Goal: Transaction & Acquisition: Purchase product/service

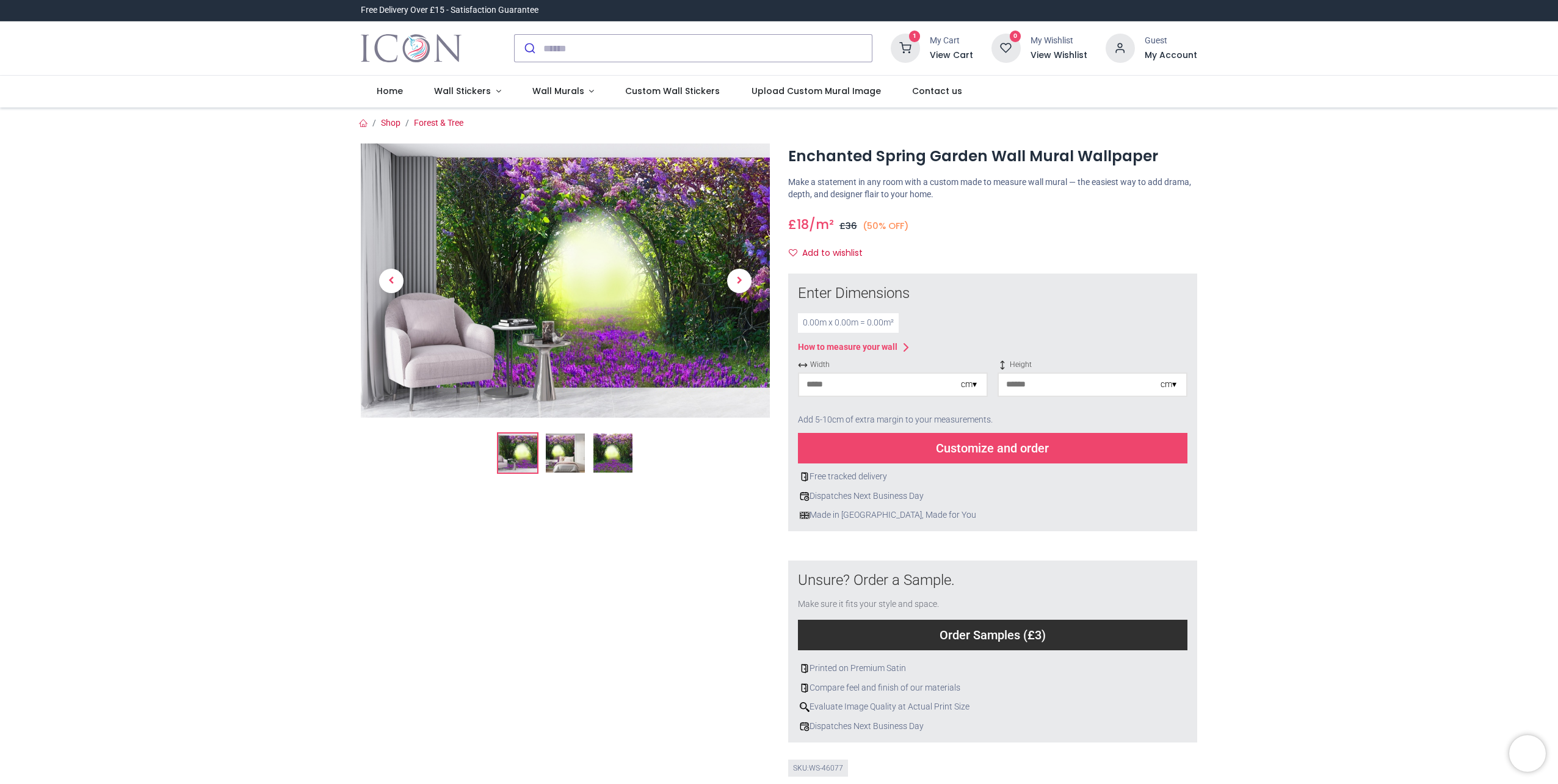
click at [861, 383] on input "number" at bounding box center [879, 385] width 162 height 22
type input "***"
click at [1053, 380] on input "number" at bounding box center [1079, 385] width 162 height 22
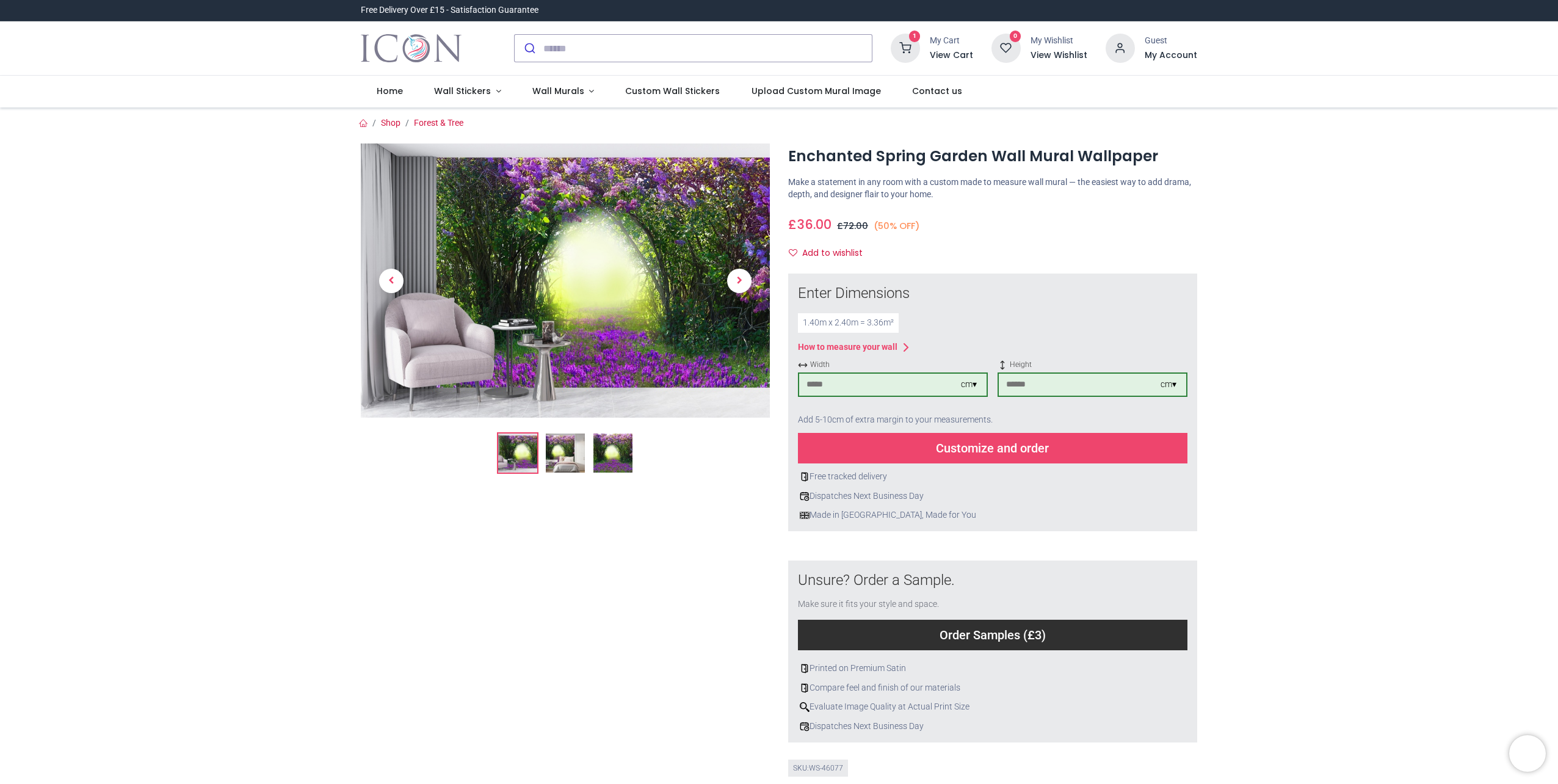
type input "***"
click at [980, 457] on div "Customize and order" at bounding box center [992, 448] width 390 height 31
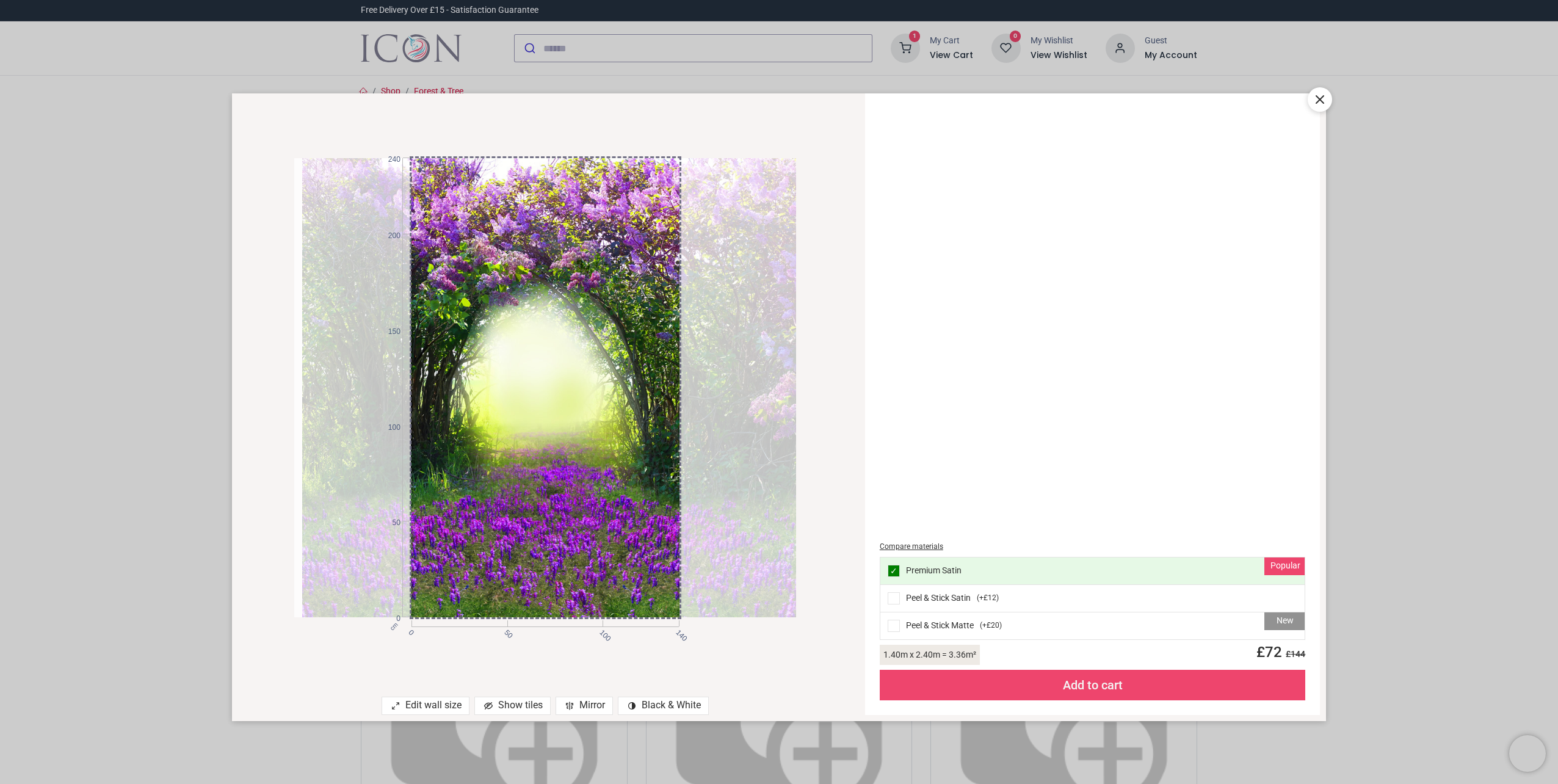
drag, startPoint x: 521, startPoint y: 456, endPoint x: 530, endPoint y: 510, distance: 54.7
click at [530, 510] on div at bounding box center [554, 388] width 502 height 459
click at [1068, 680] on div "Add to cart" at bounding box center [1093, 685] width 426 height 31
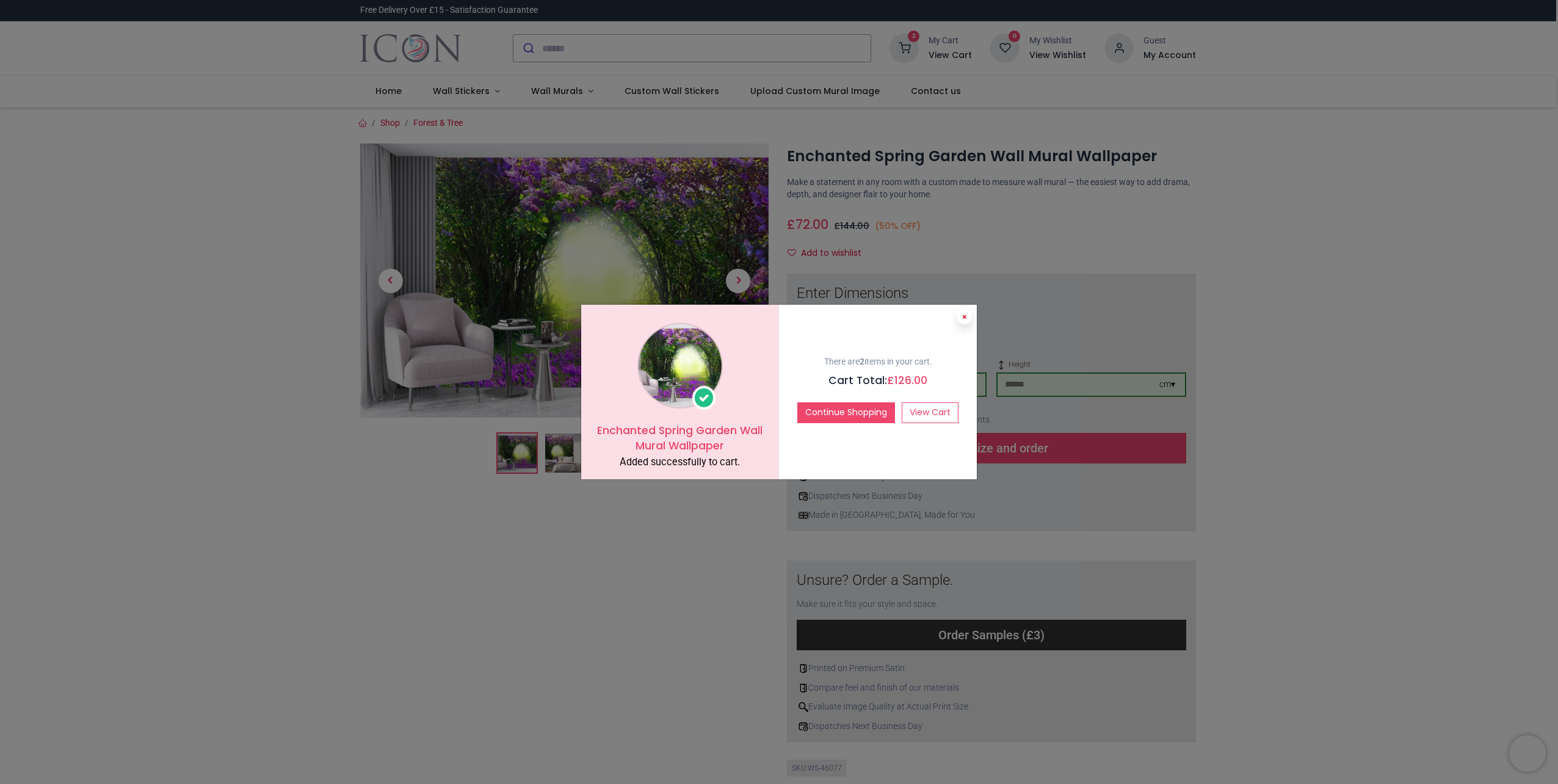
click at [966, 317] on icon at bounding box center [965, 317] width 5 height 6
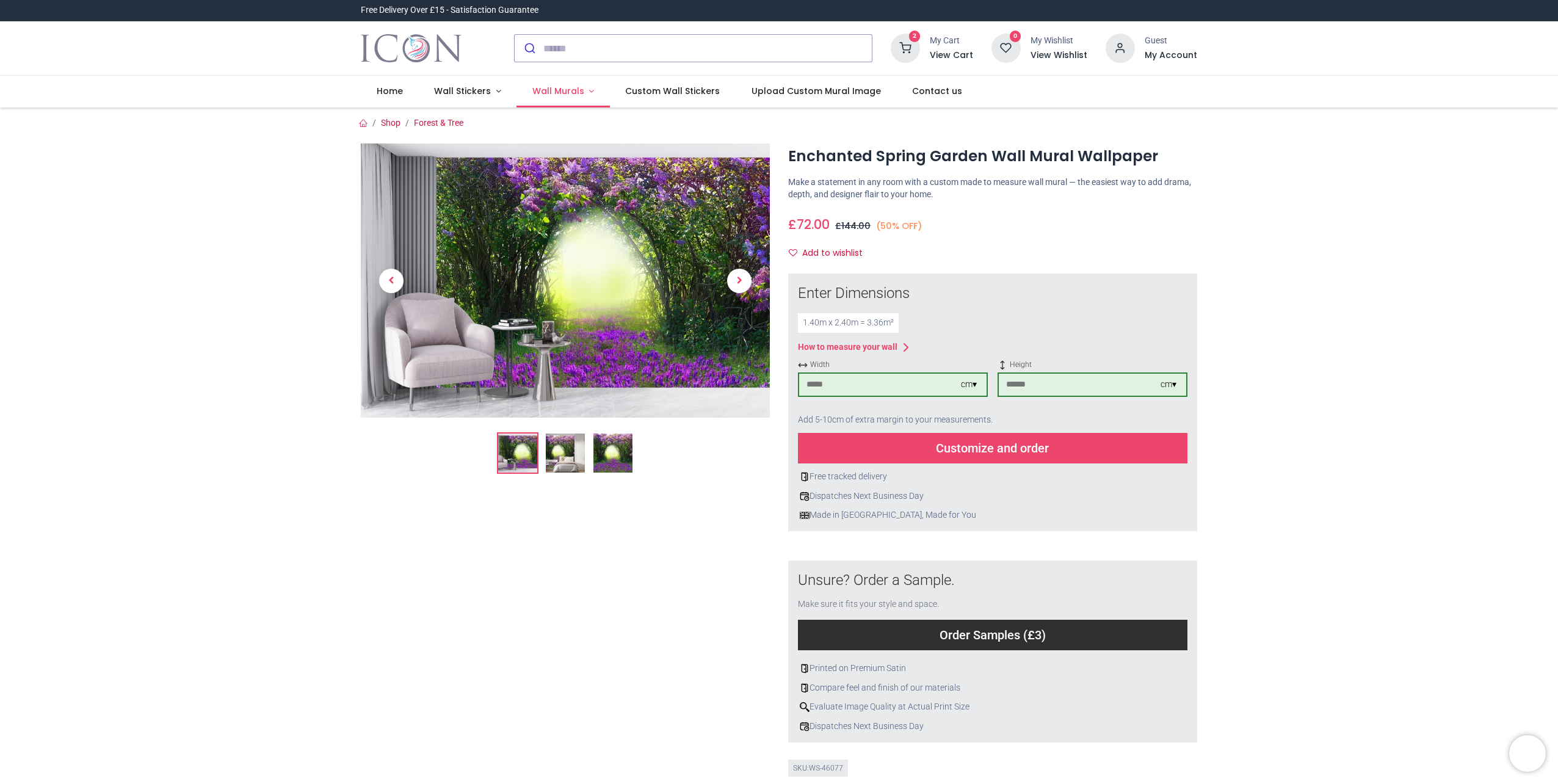
click at [535, 88] on span "Wall Murals" at bounding box center [558, 91] width 52 height 12
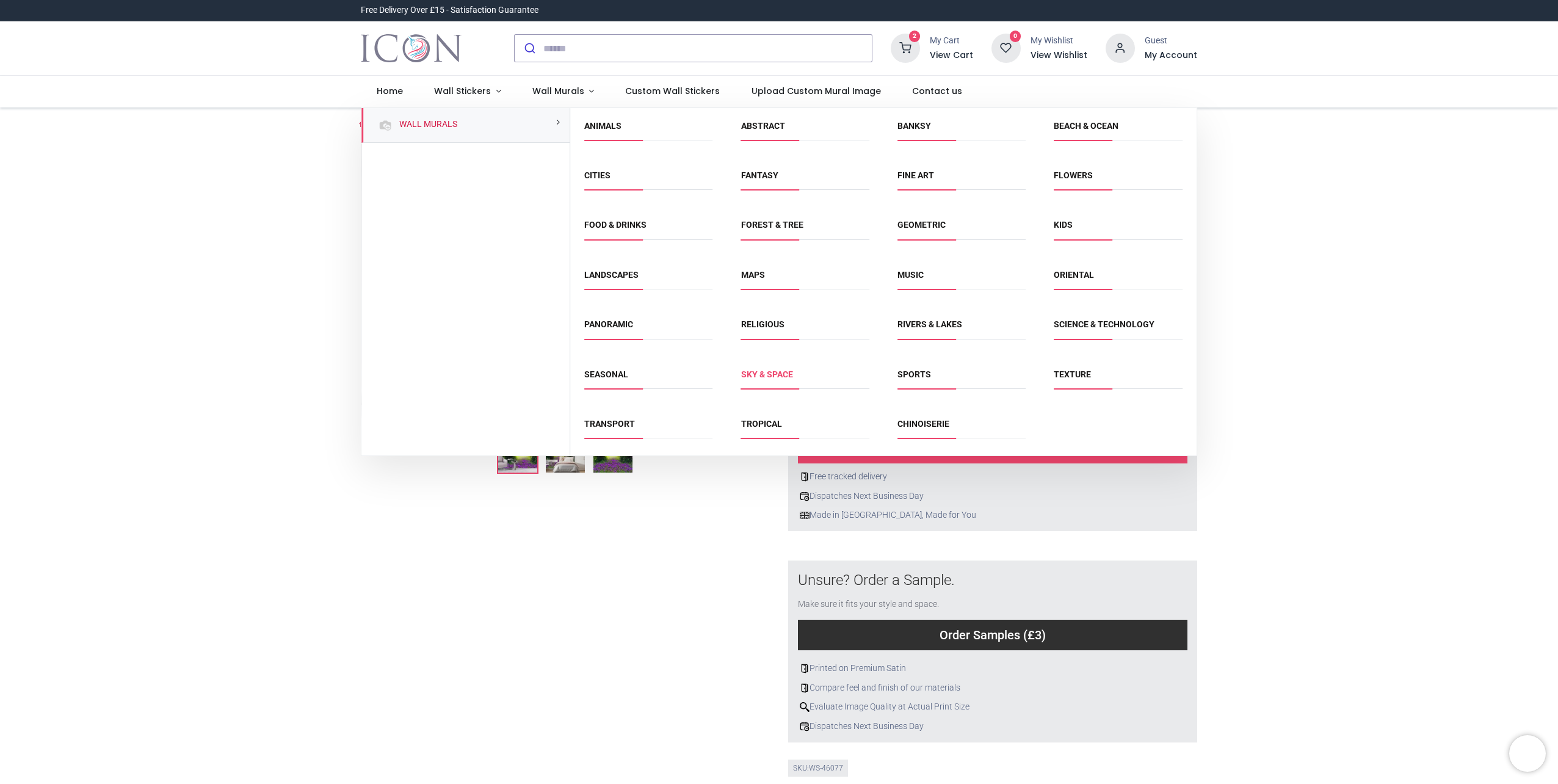
click at [772, 378] on link "Sky & Space" at bounding box center [767, 374] width 52 height 10
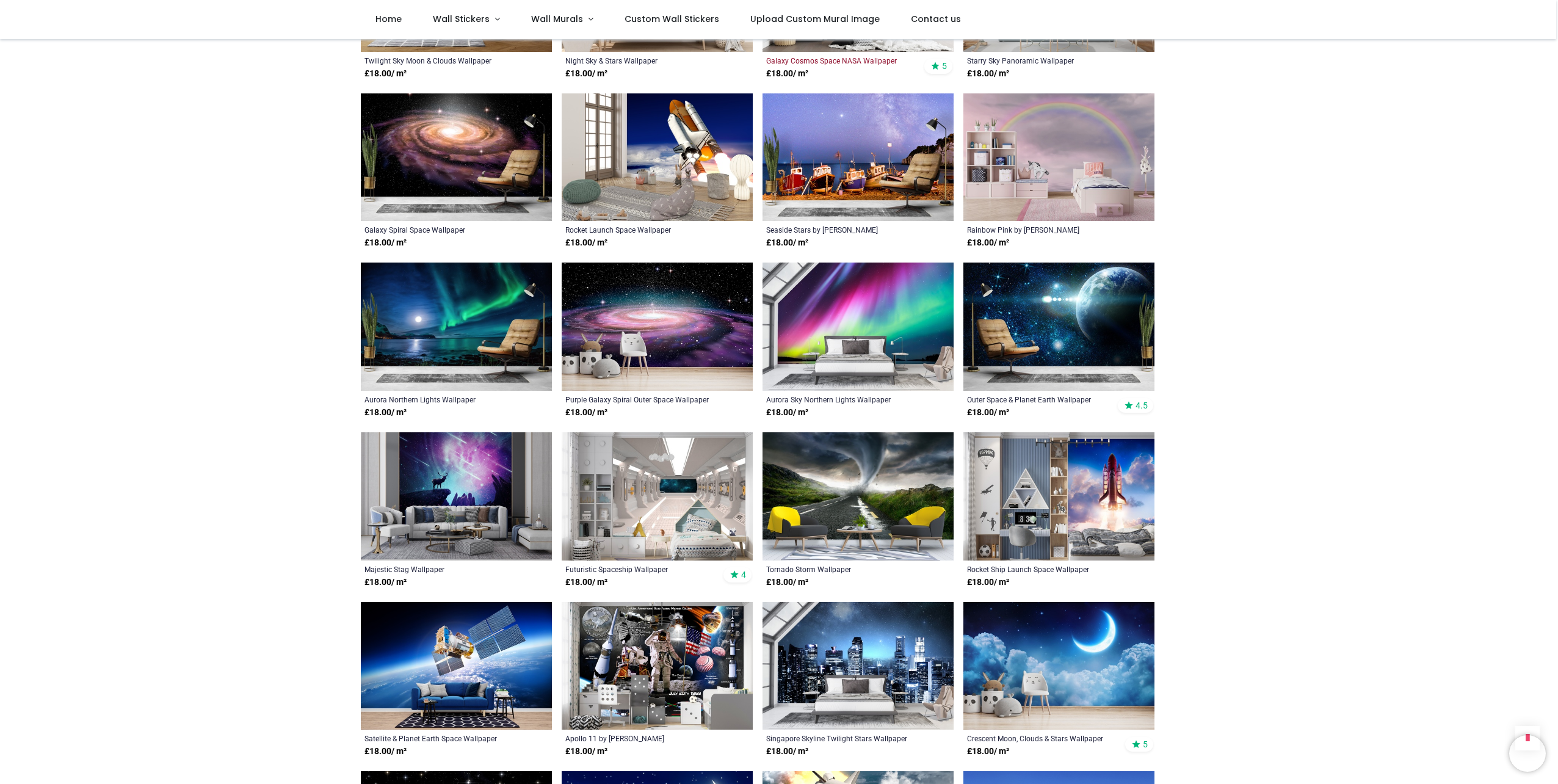
scroll to position [1282, 0]
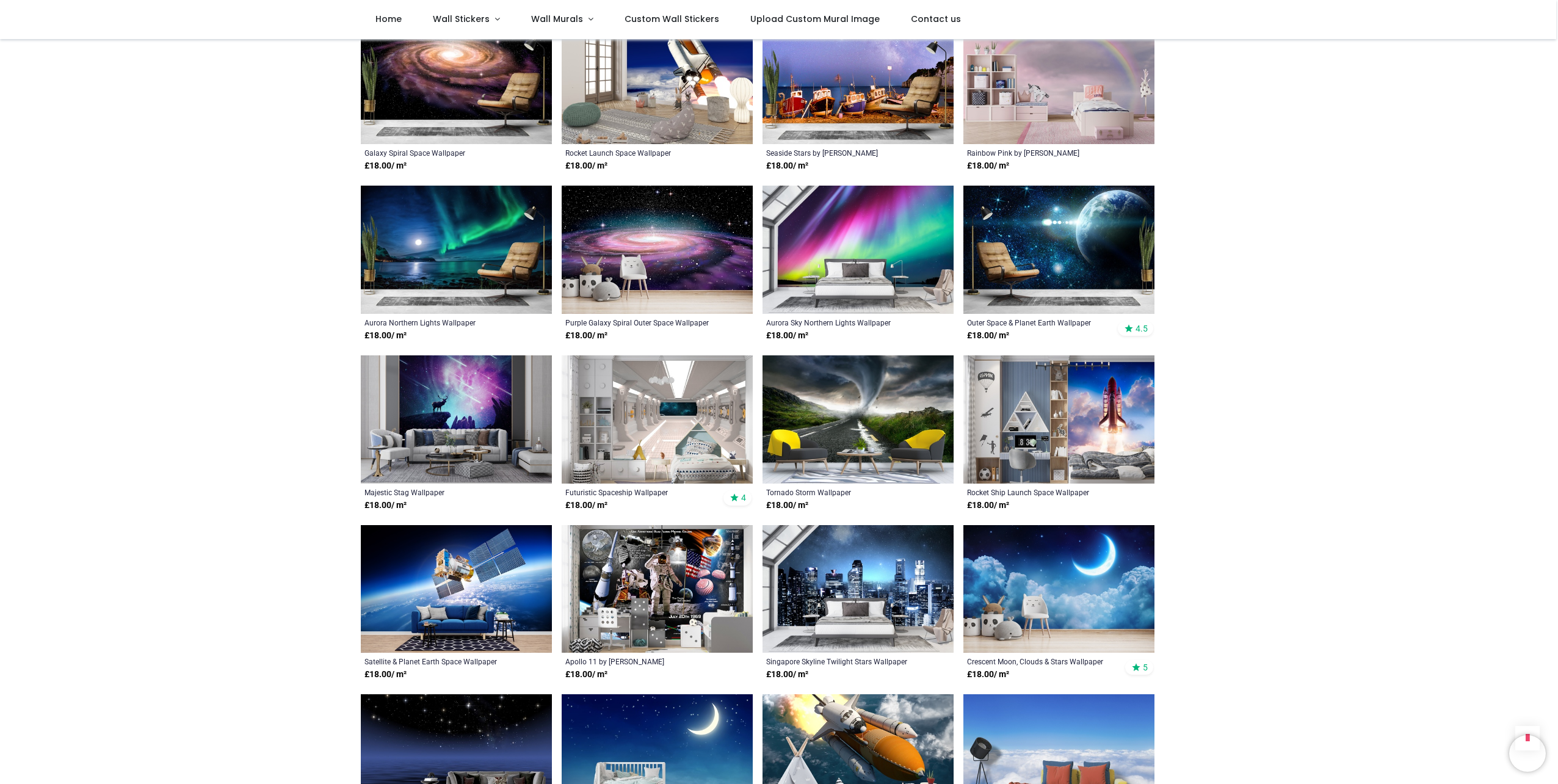
click at [473, 392] on img at bounding box center [456, 419] width 191 height 129
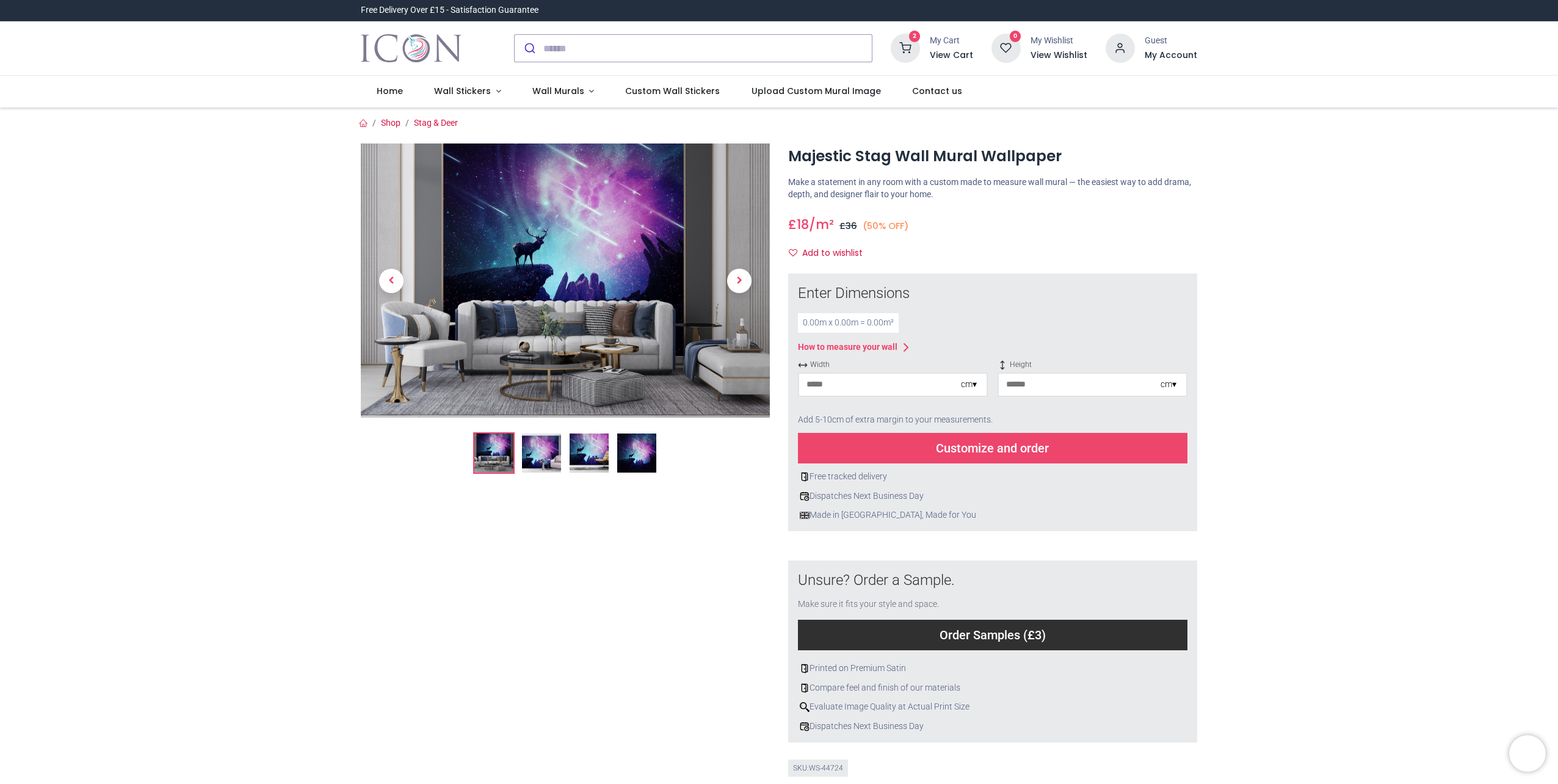
click at [887, 390] on input "number" at bounding box center [879, 385] width 162 height 22
type input "***"
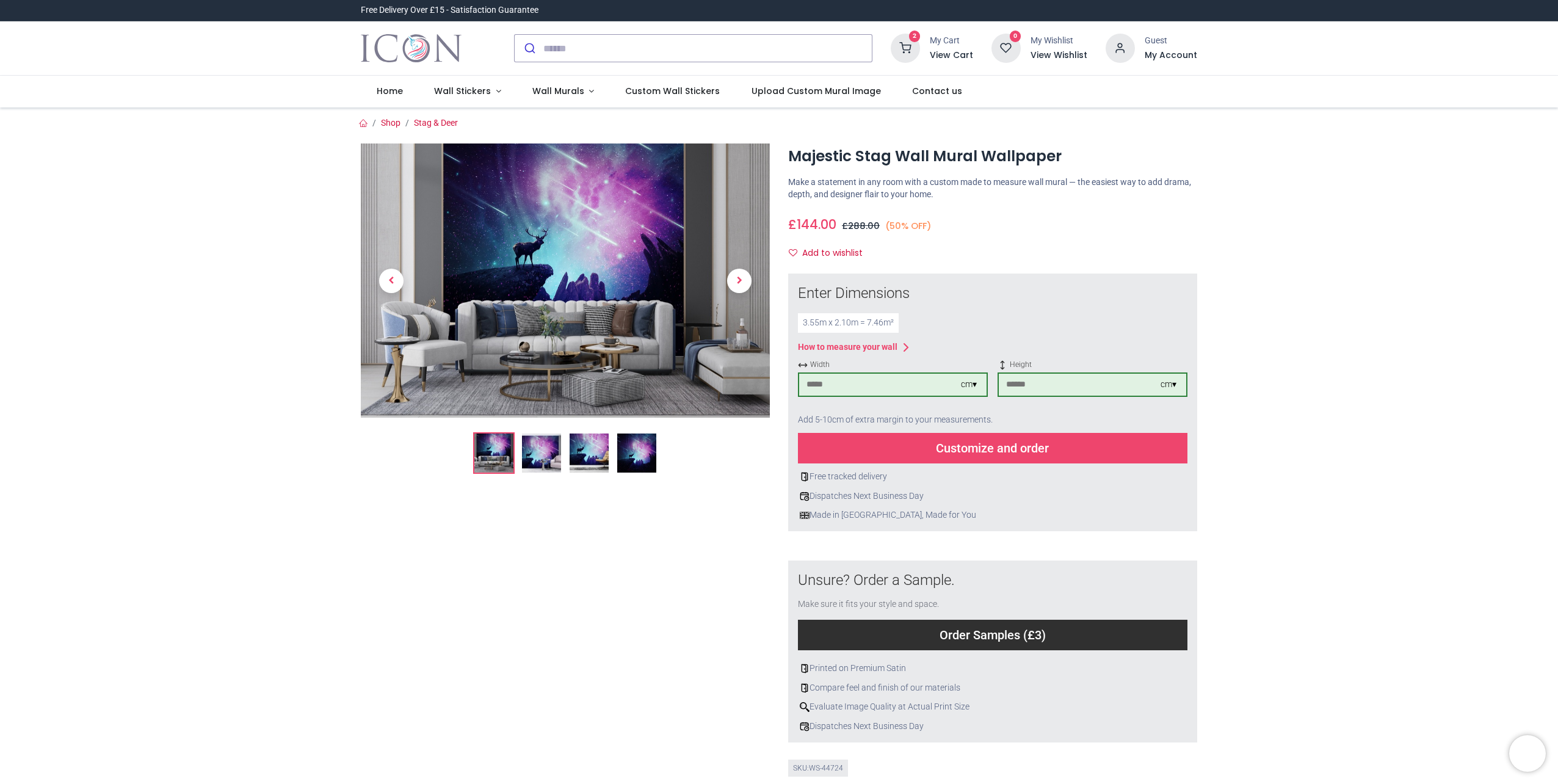
type input "***"
click at [996, 448] on div "Customize and order" at bounding box center [992, 448] width 390 height 31
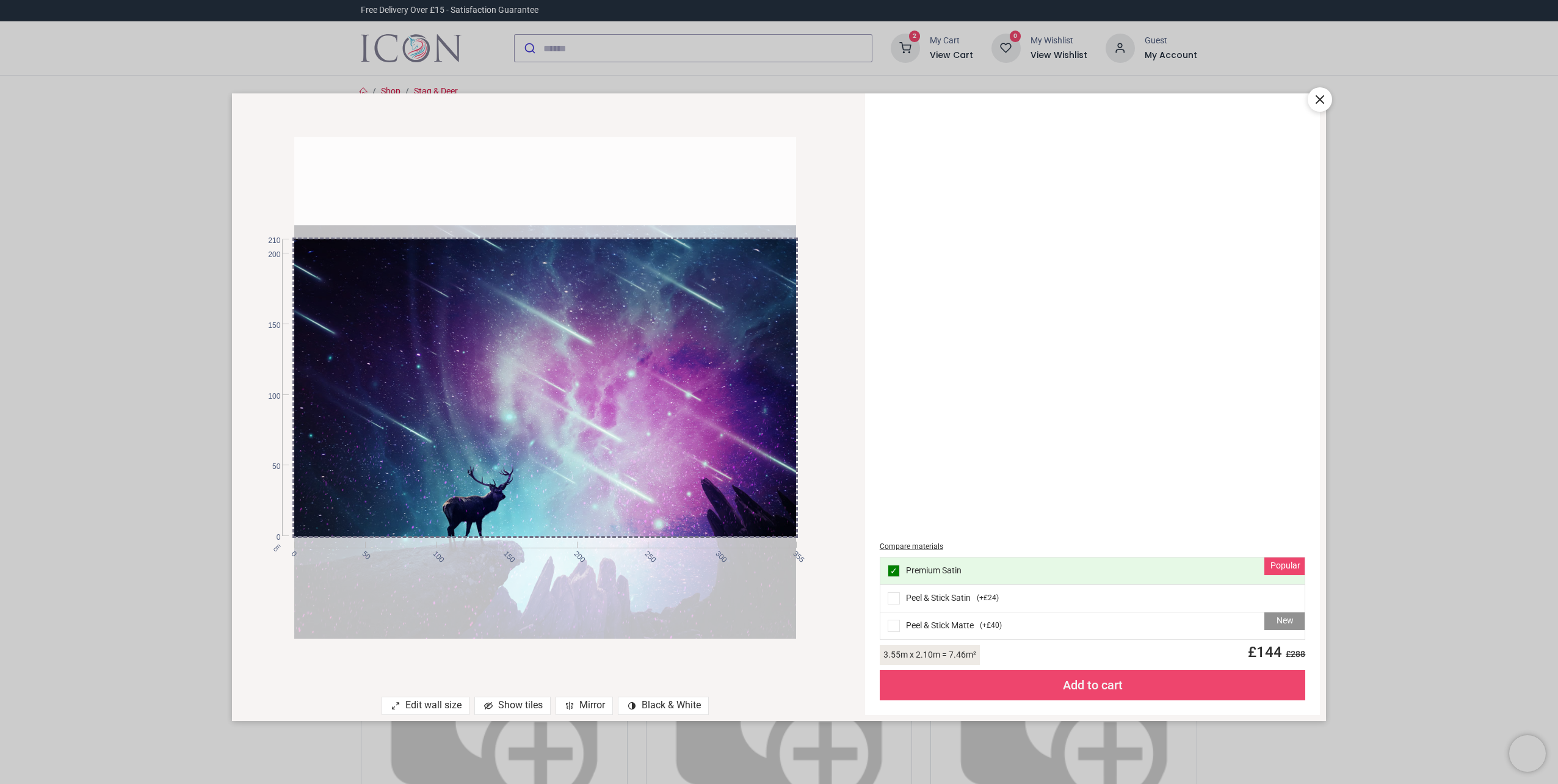
drag, startPoint x: 633, startPoint y: 363, endPoint x: 610, endPoint y: 688, distance: 325.8
click at [610, 688] on div "cm 0 50 100 150 200 250 300 355 0 50 100 150 200 210 Edit wall size Show tiles …" at bounding box center [545, 406] width 627 height 627
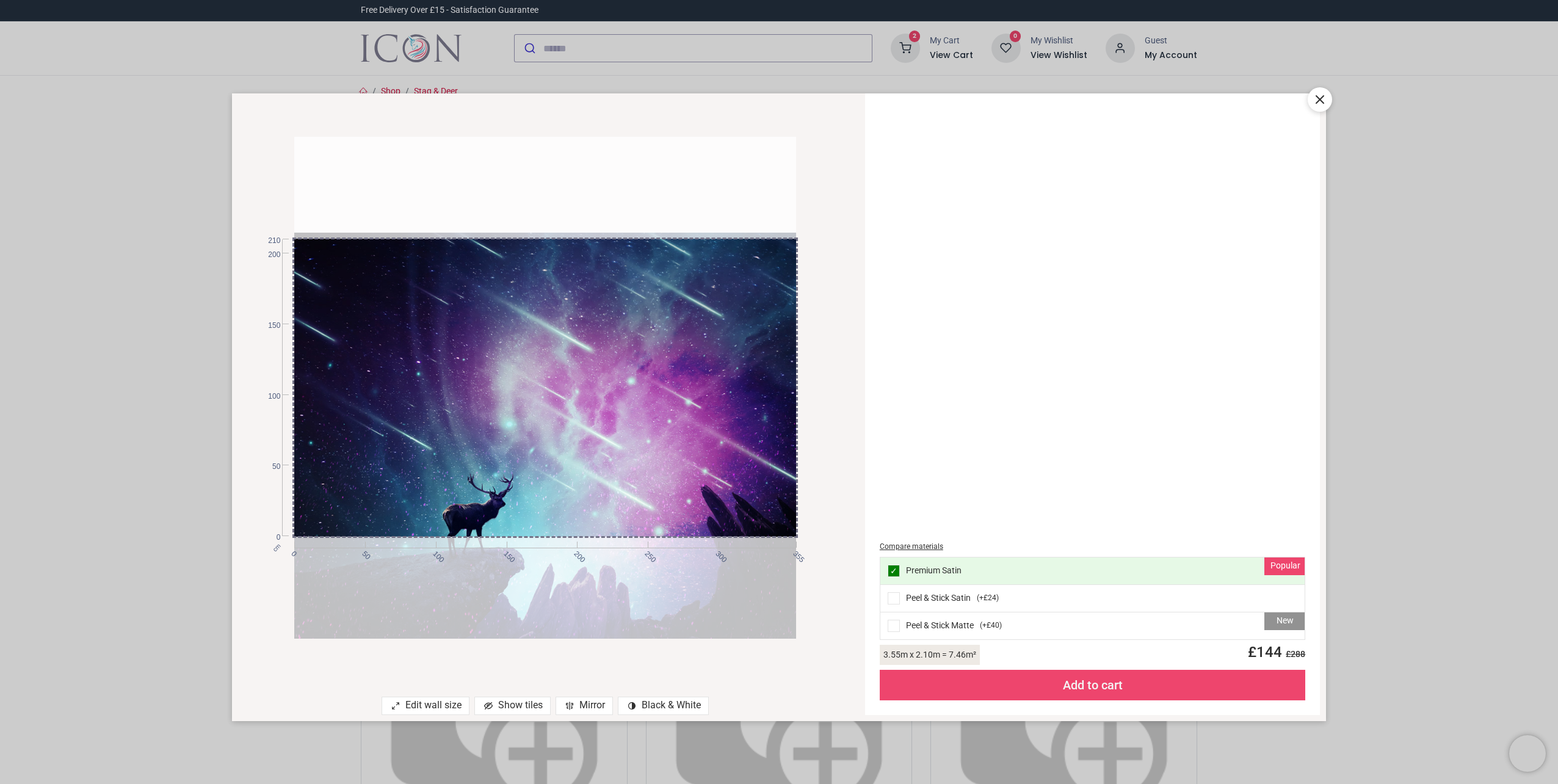
click at [613, 630] on div at bounding box center [545, 483] width 502 height 502
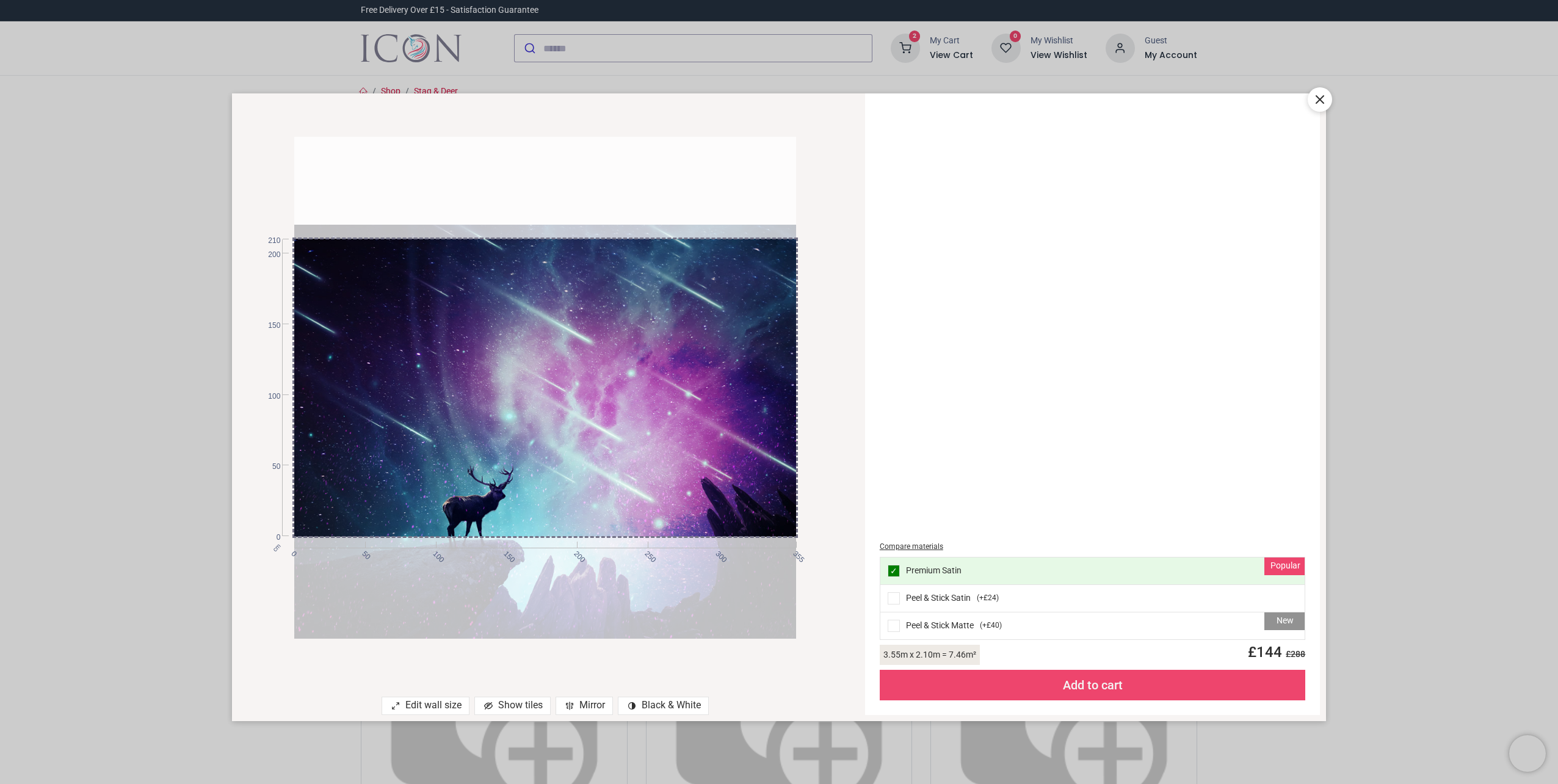
drag, startPoint x: 655, startPoint y: 389, endPoint x: 670, endPoint y: 521, distance: 132.8
click at [670, 521] on div at bounding box center [545, 476] width 502 height 502
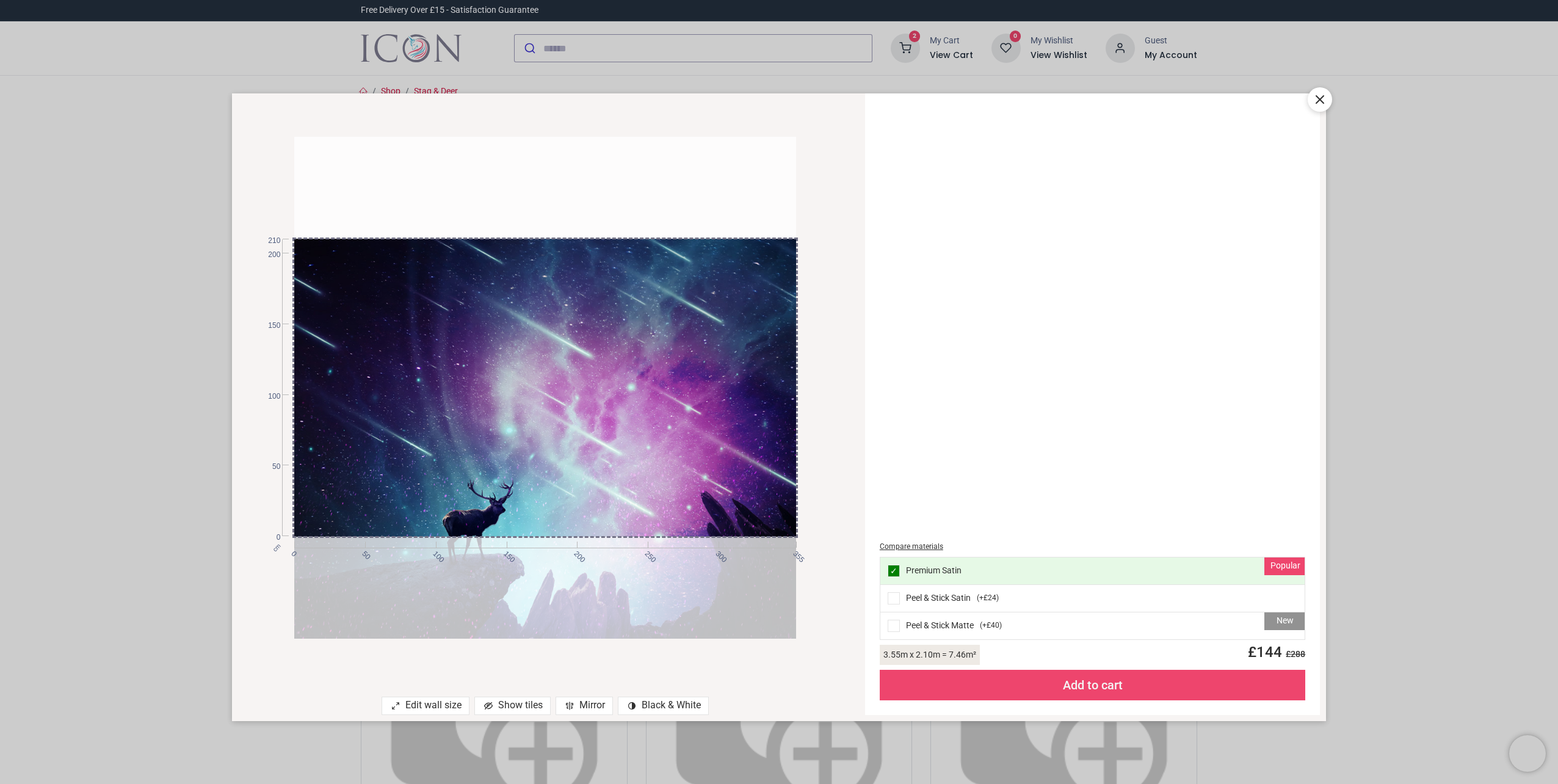
drag, startPoint x: 649, startPoint y: 446, endPoint x: 649, endPoint y: 502, distance: 56.0
click at [649, 502] on div at bounding box center [545, 490] width 502 height 502
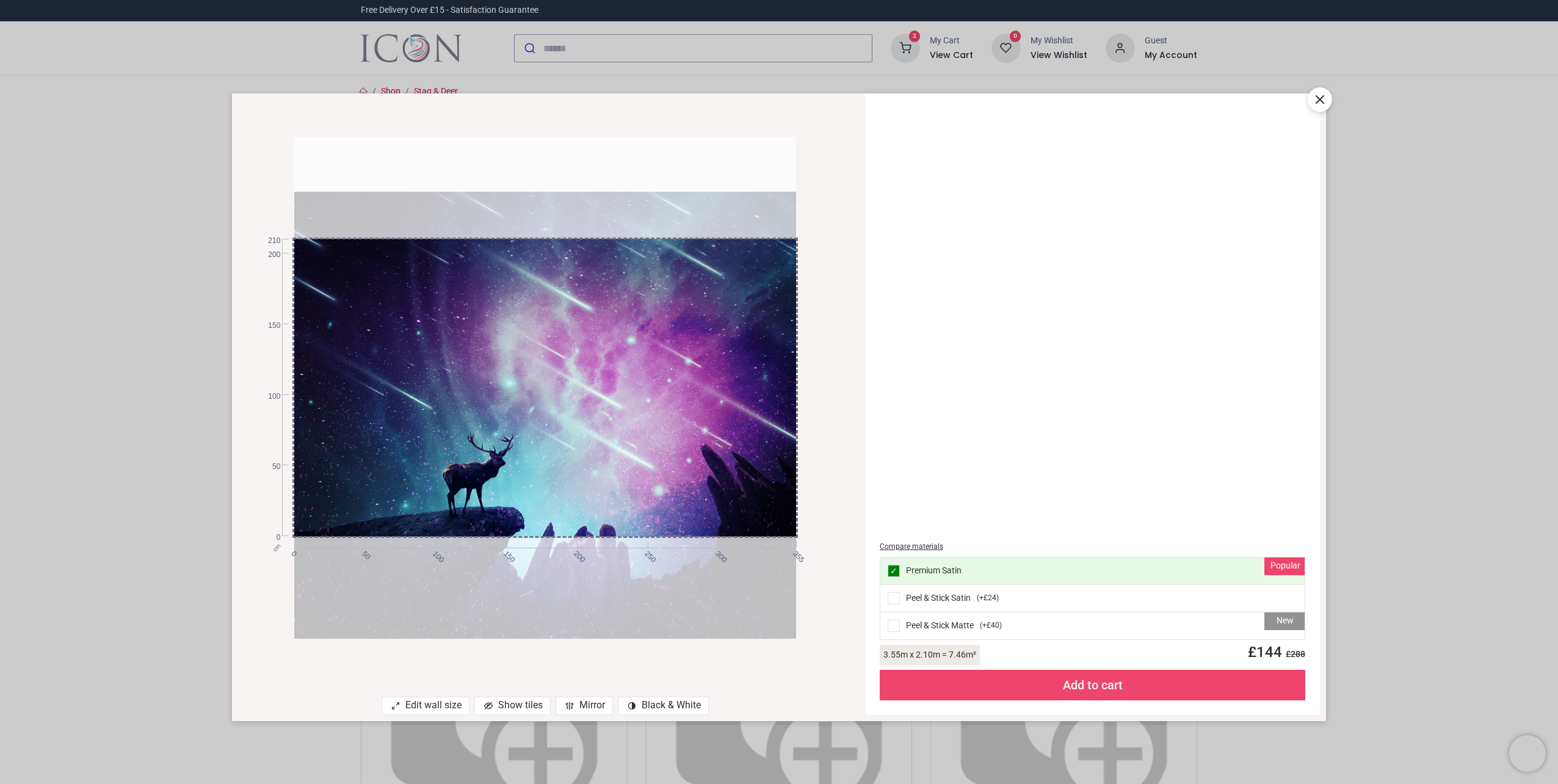
drag, startPoint x: 629, startPoint y: 473, endPoint x: 629, endPoint y: 424, distance: 49.0
click at [629, 424] on div at bounding box center [545, 442] width 502 height 502
click at [978, 420] on div "Compare materials Popular ✓ Premium Satin Peel & Stick Satin ( +£24 ) New Peel …" at bounding box center [1093, 404] width 441 height 606
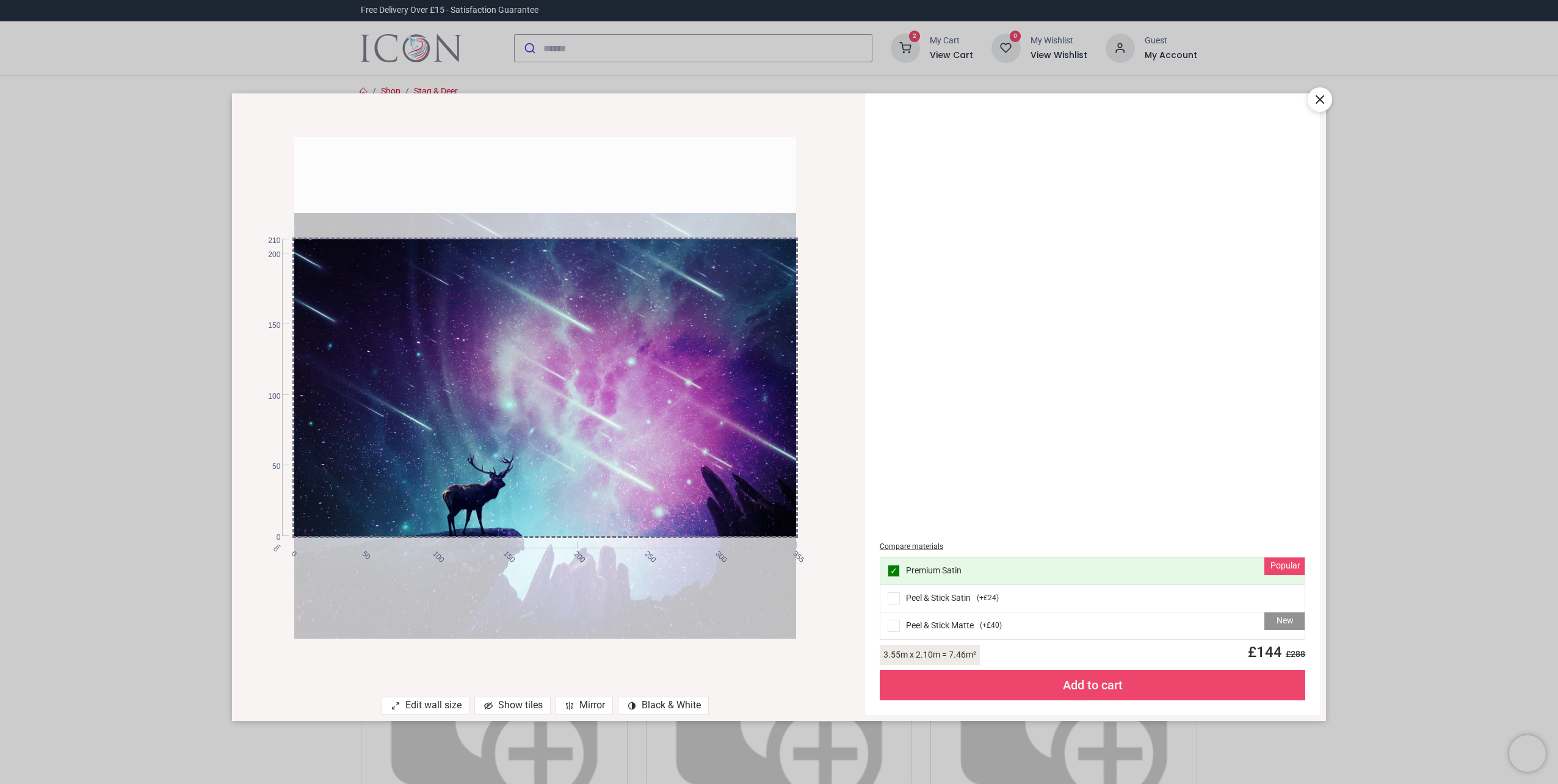
drag, startPoint x: 638, startPoint y: 441, endPoint x: 625, endPoint y: 463, distance: 25.6
click at [625, 463] on div at bounding box center [545, 464] width 502 height 502
click at [576, 706] on div "Mirror" at bounding box center [584, 706] width 57 height 19
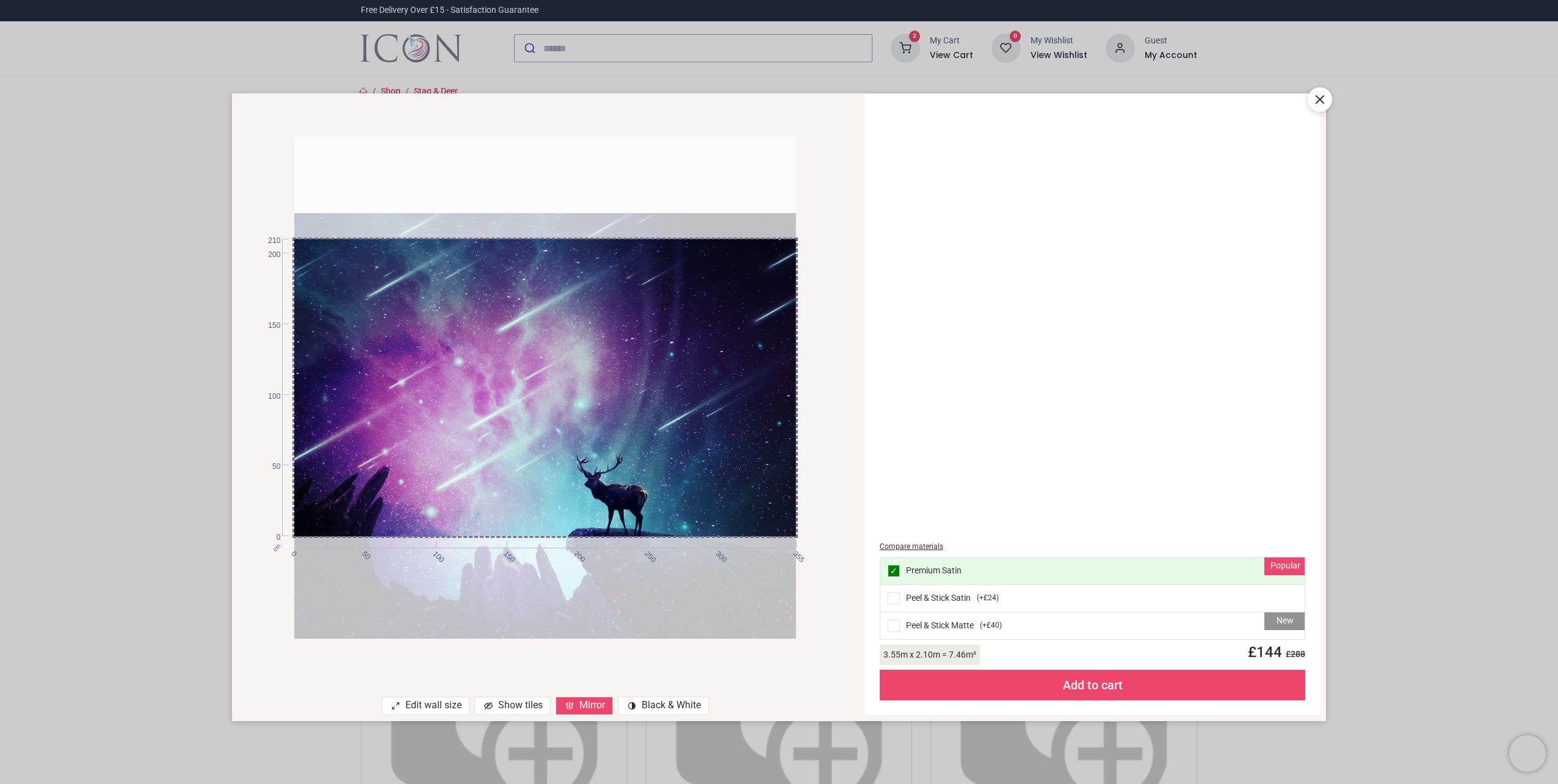
click at [506, 707] on div "Show tiles" at bounding box center [513, 706] width 76 height 19
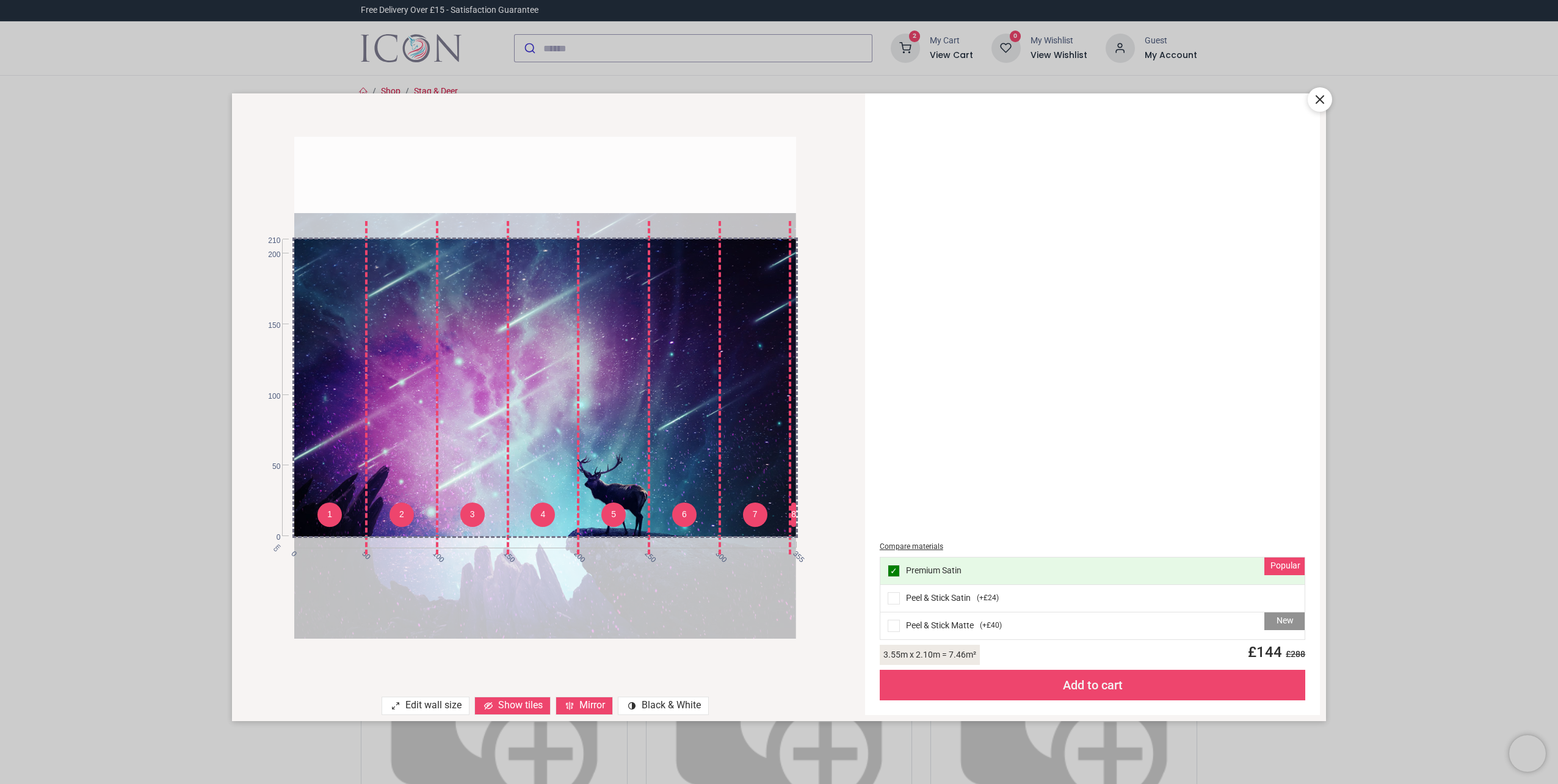
click at [502, 703] on div "Show tiles" at bounding box center [513, 706] width 76 height 19
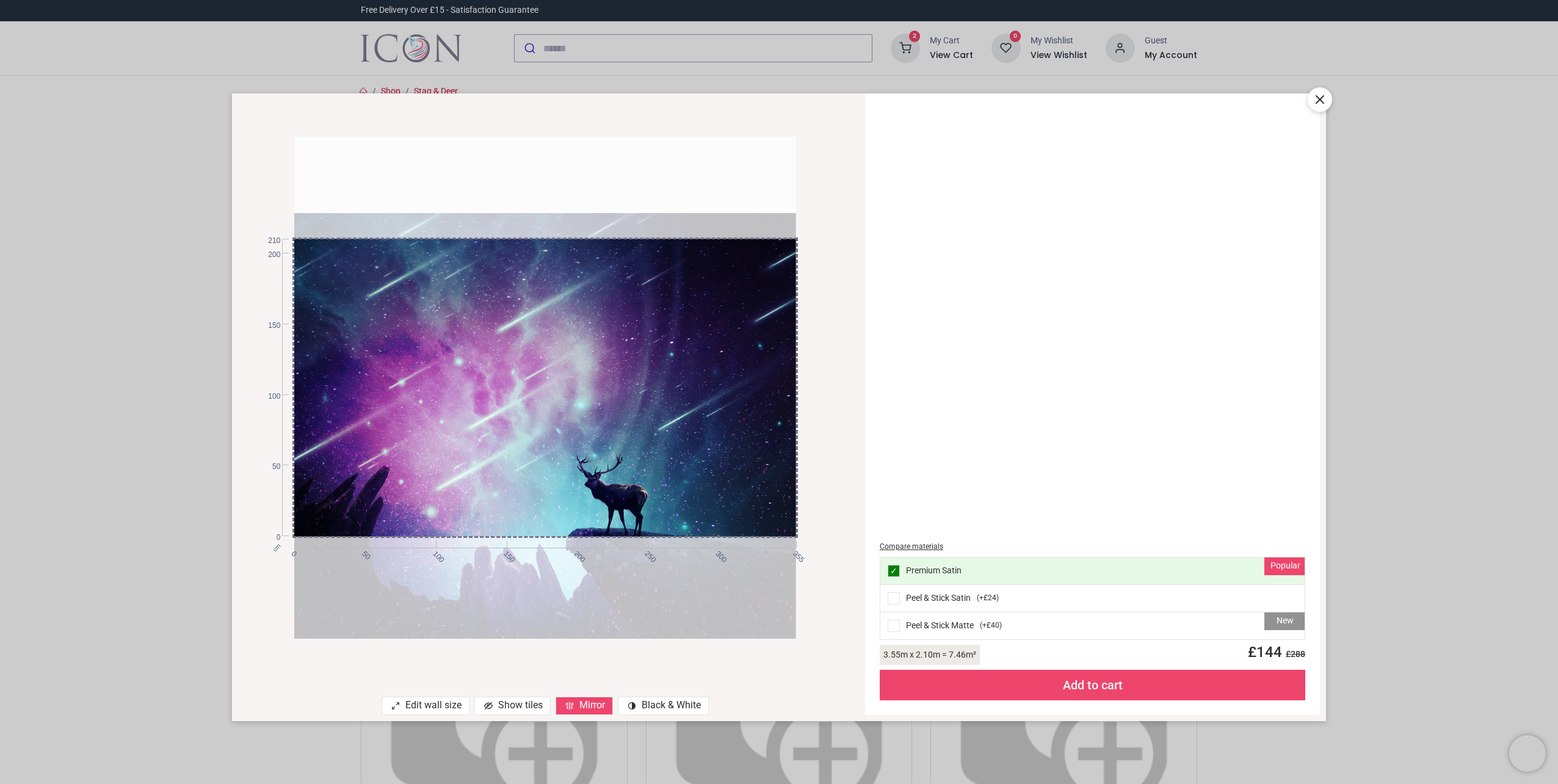
click at [433, 704] on div "Edit wall size" at bounding box center [425, 706] width 88 height 19
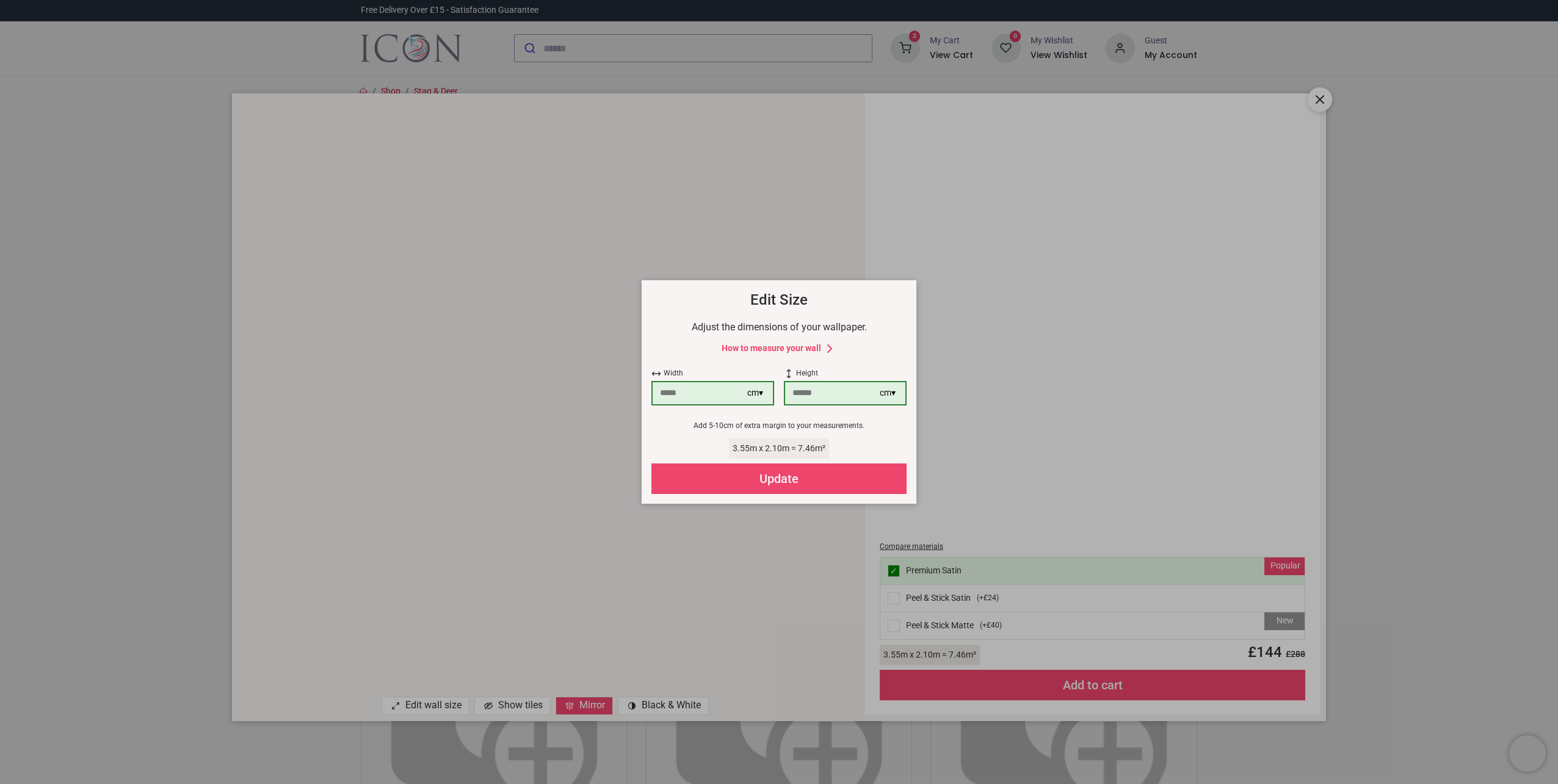
click at [791, 475] on div "Update" at bounding box center [779, 479] width 256 height 31
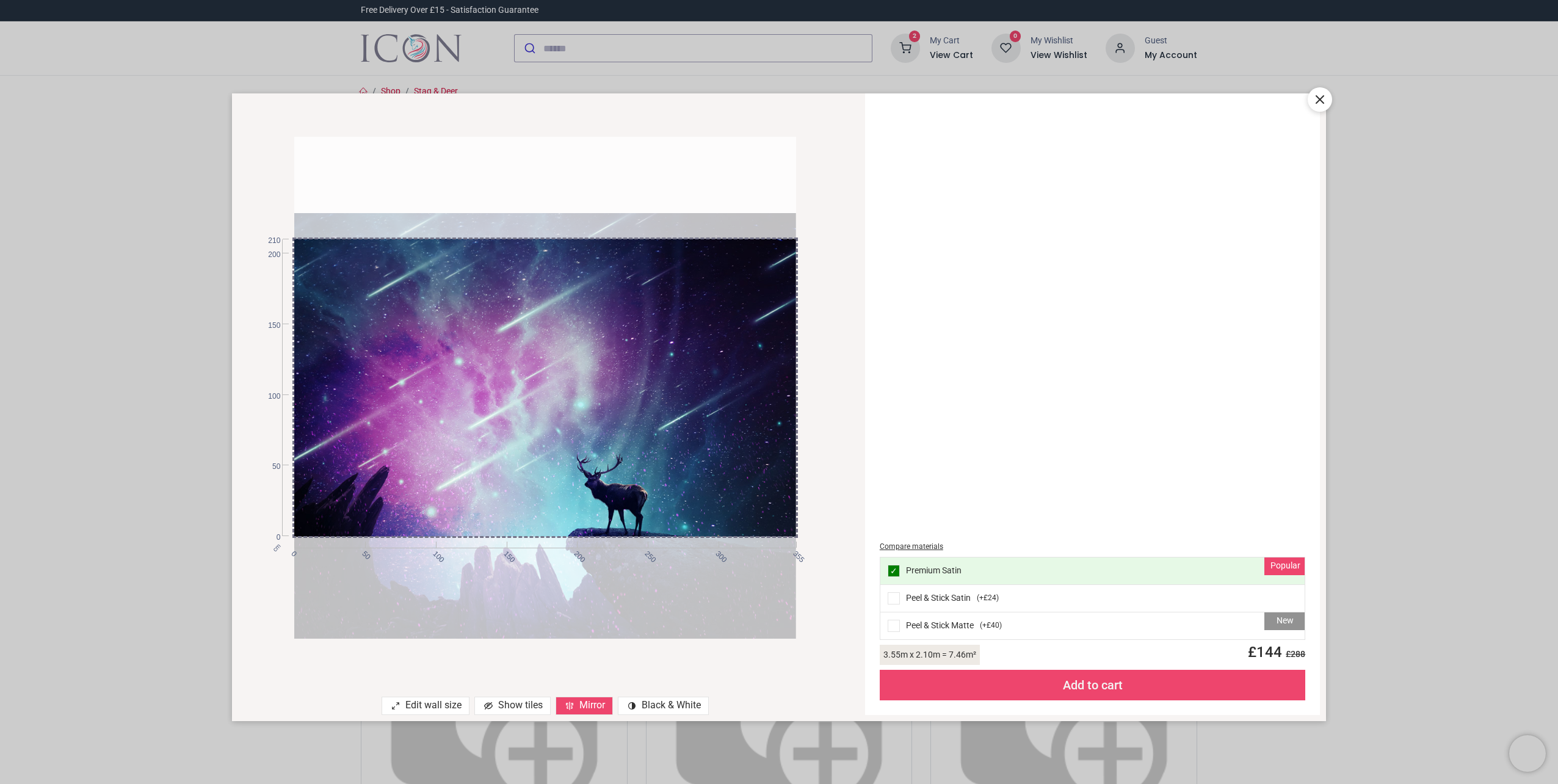
click at [1319, 101] on icon at bounding box center [1320, 100] width 7 height 7
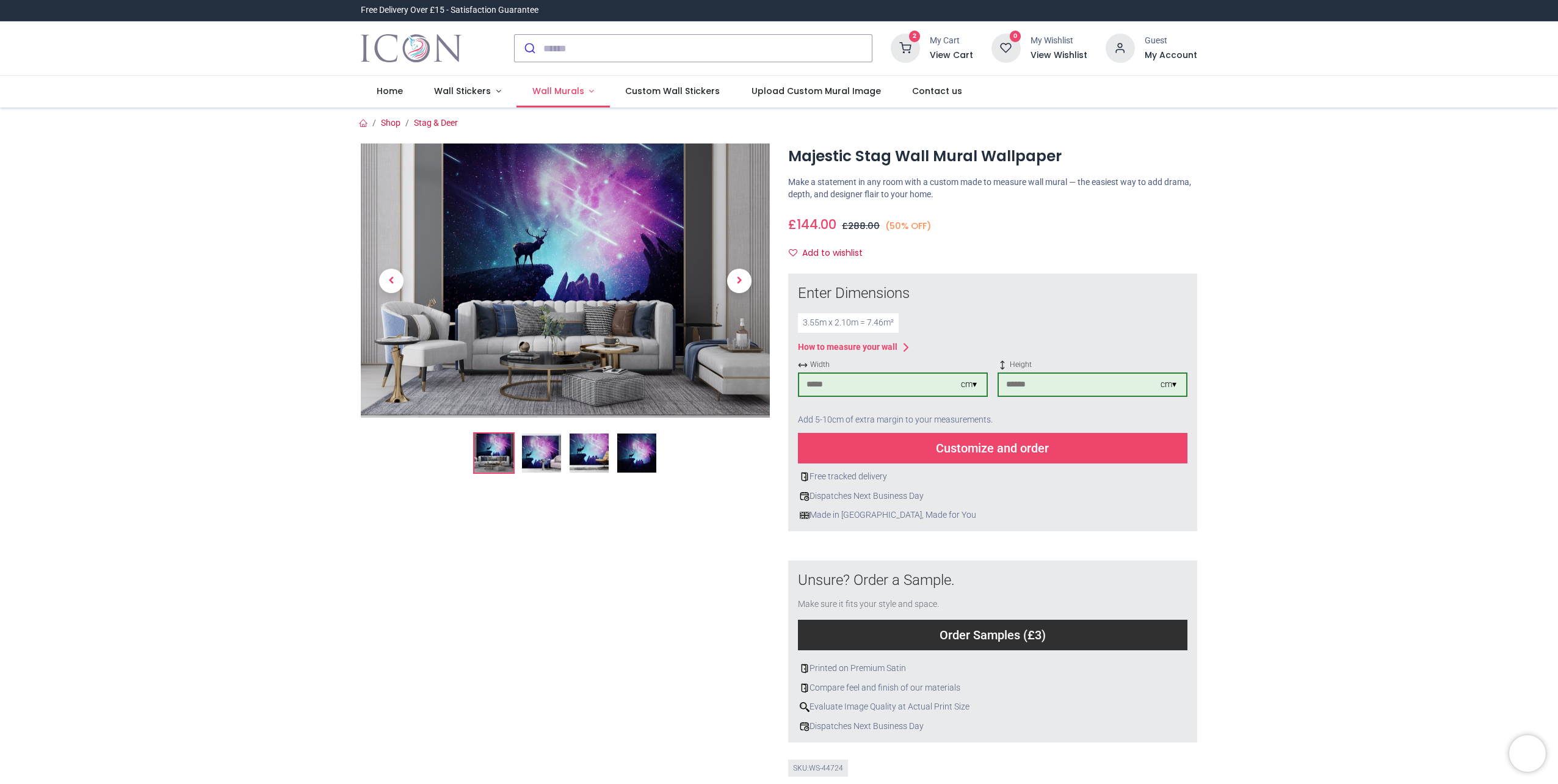
click at [546, 93] on span "Wall Murals" at bounding box center [558, 91] width 52 height 12
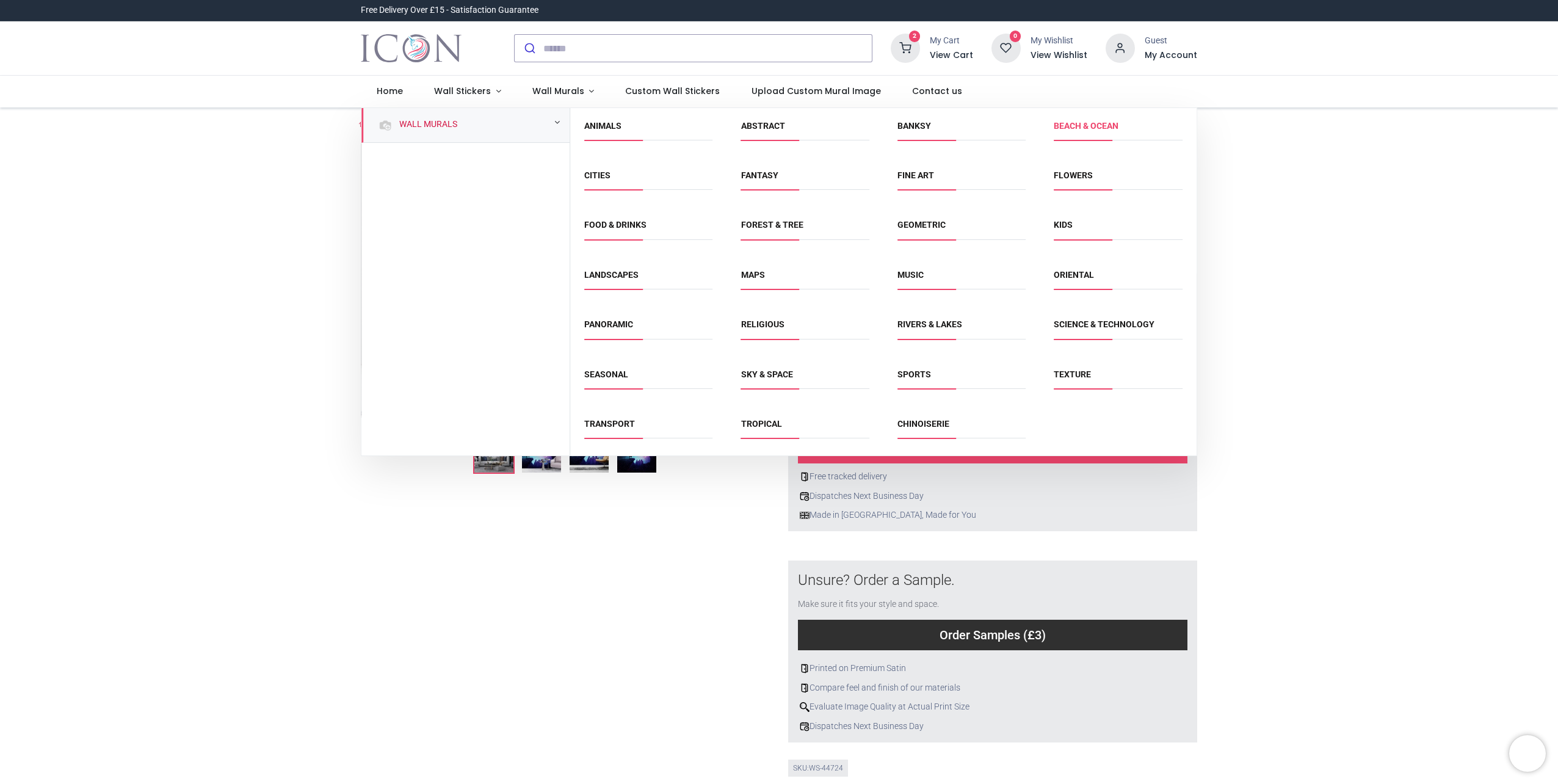
click at [1095, 128] on link "Beach & Ocean" at bounding box center [1087, 126] width 65 height 10
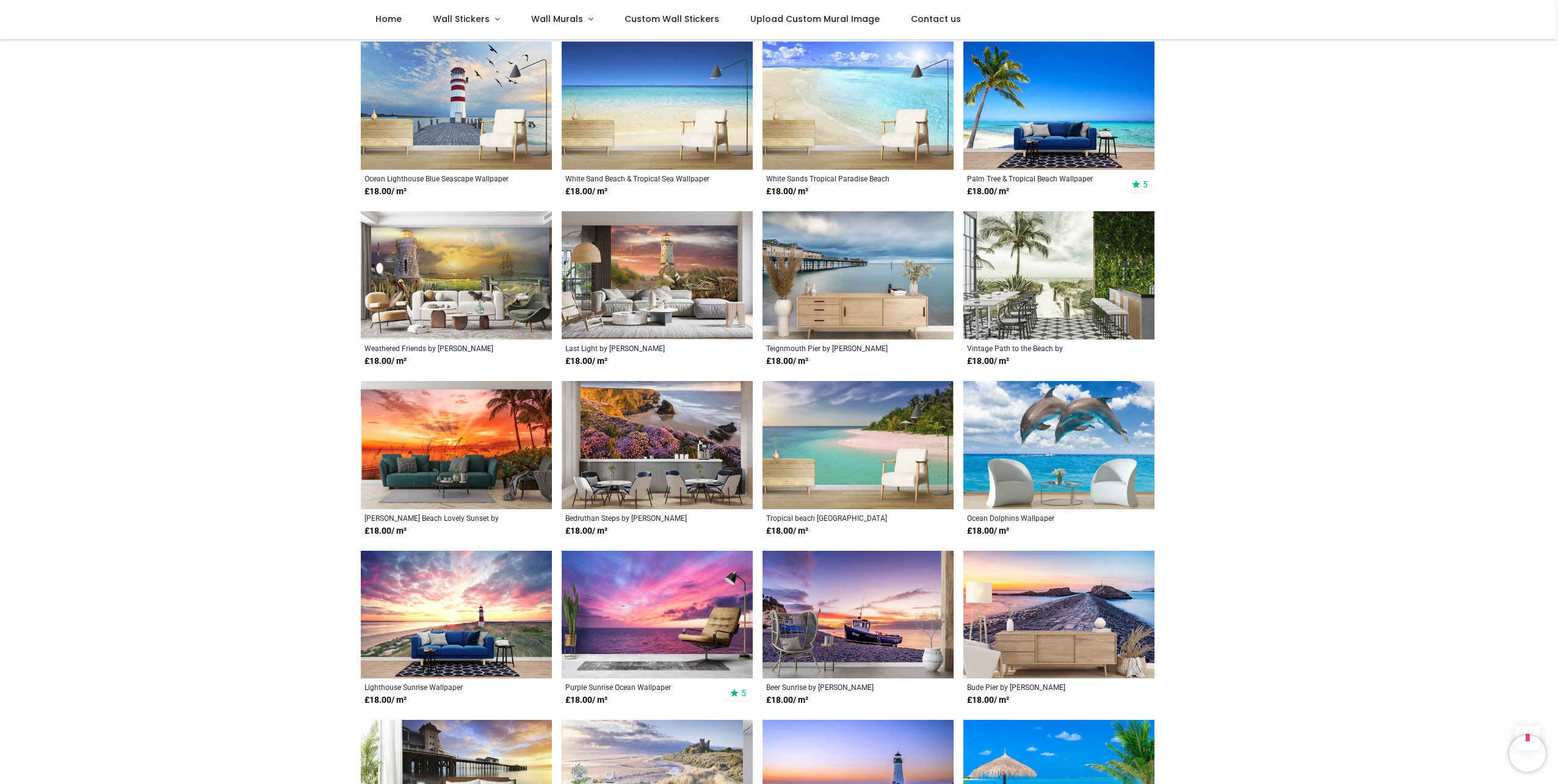
scroll to position [611, 0]
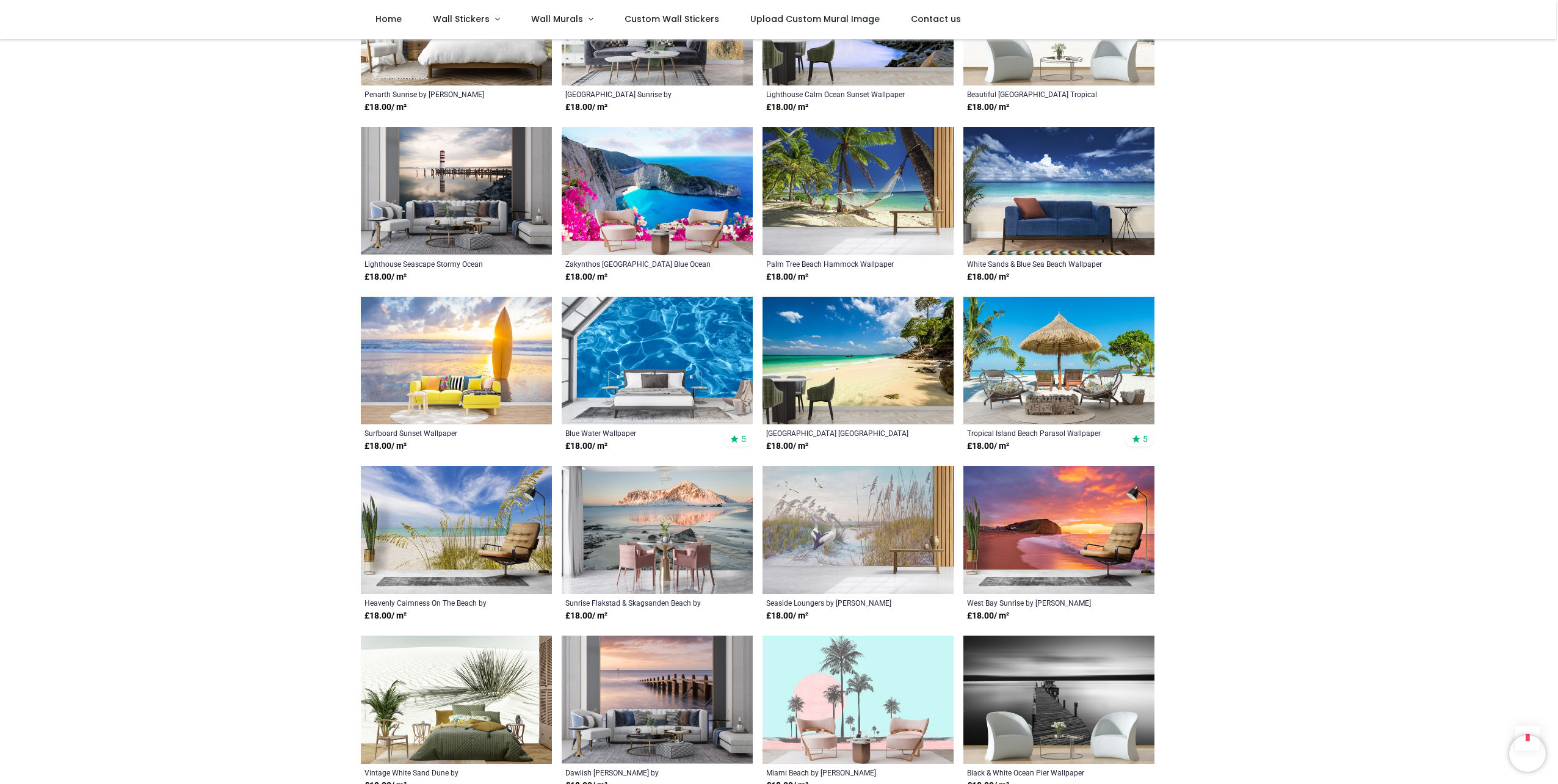
scroll to position [1404, 0]
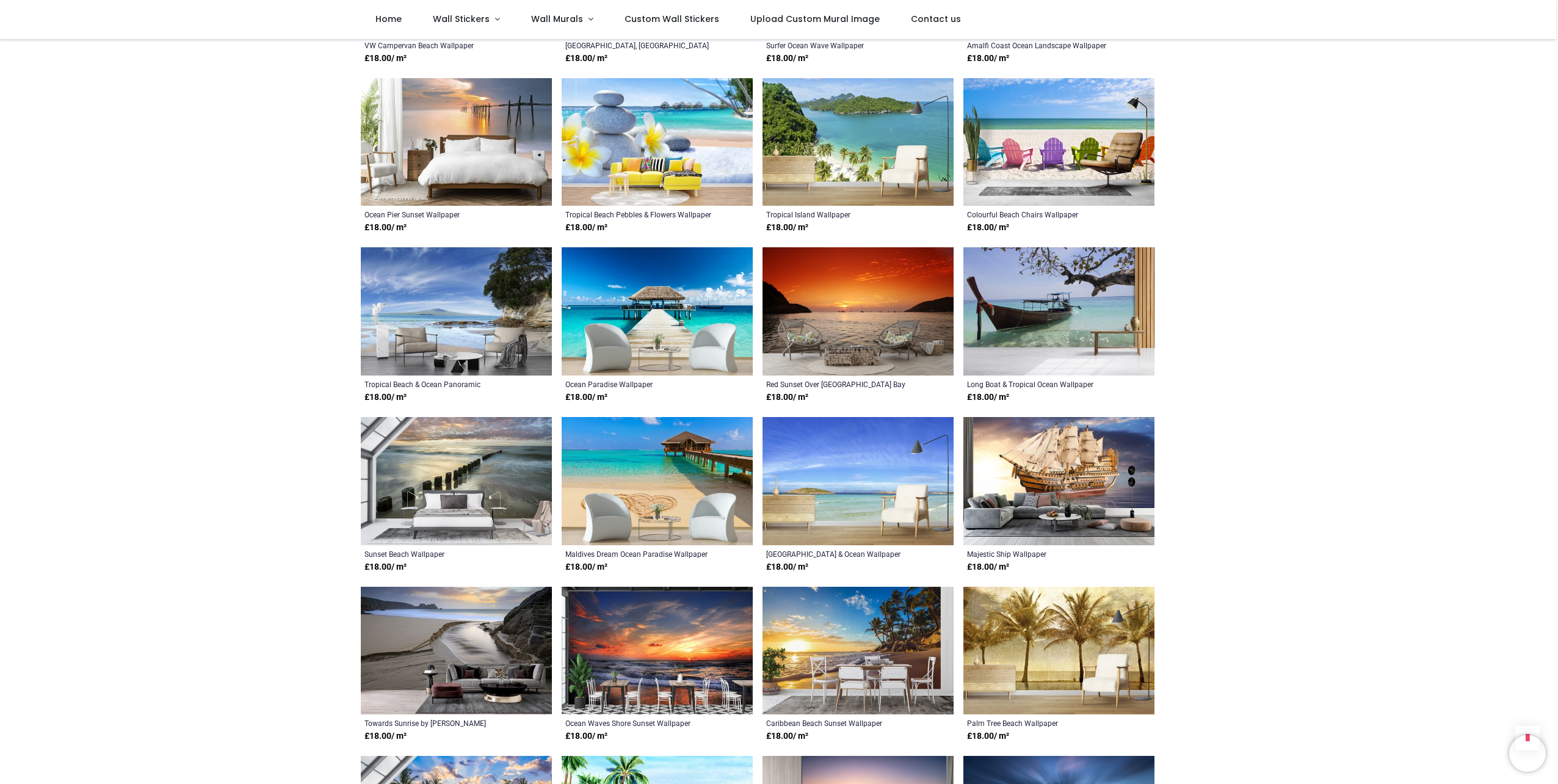
scroll to position [3664, 0]
